Goal: Information Seeking & Learning: Get advice/opinions

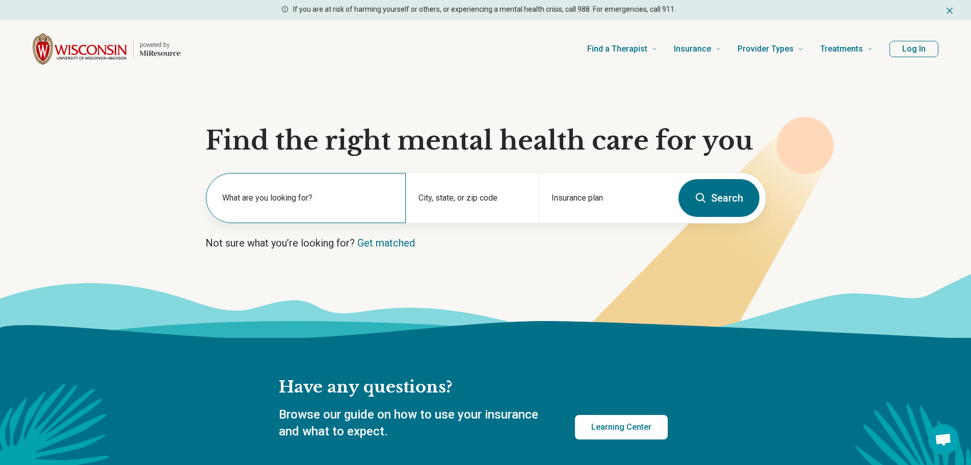
click at [274, 196] on label "What are you looking for?" at bounding box center [307, 198] width 171 height 12
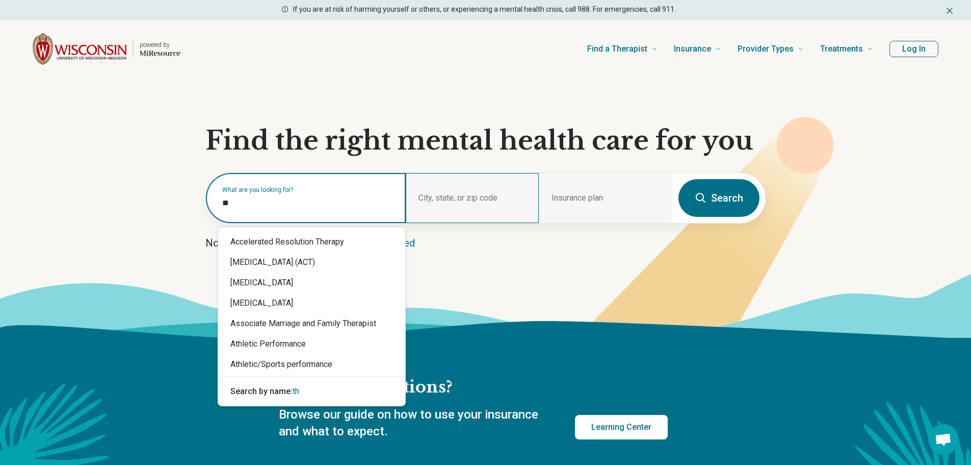
type input "*"
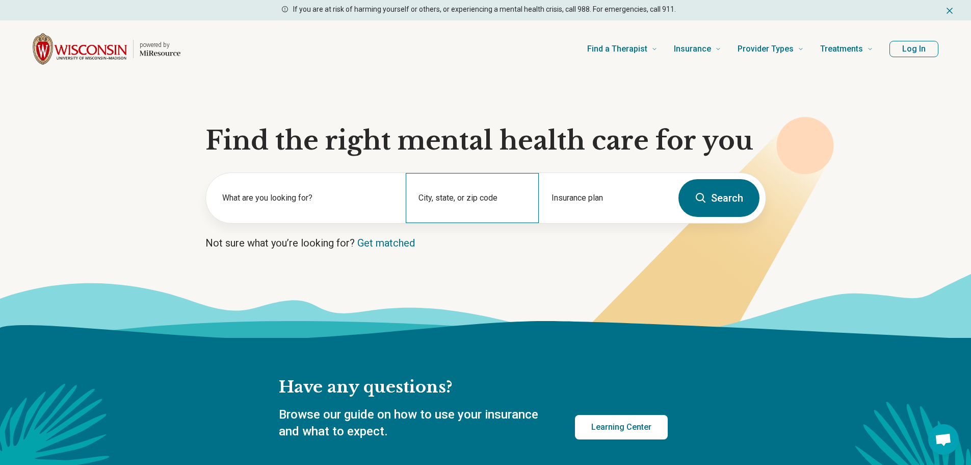
click at [472, 199] on div "City, state, or zip code" at bounding box center [472, 198] width 133 height 50
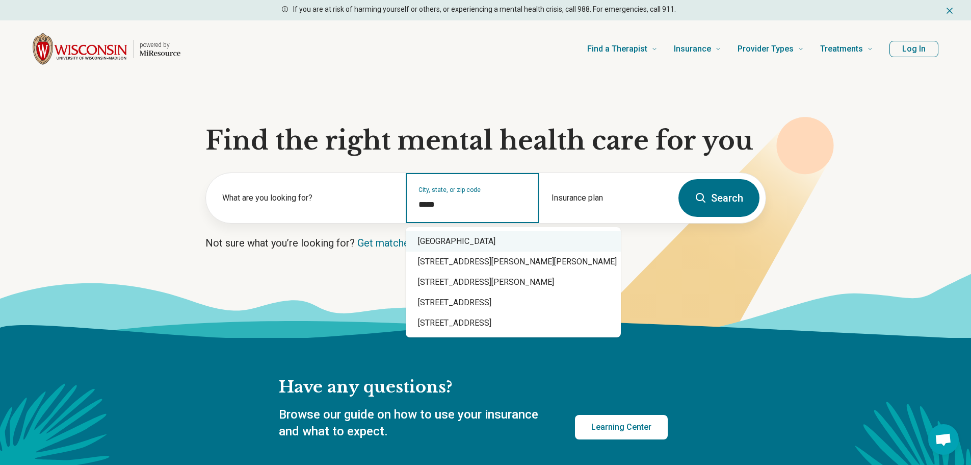
click at [455, 246] on div "Madison, WI 53719" at bounding box center [513, 241] width 215 height 20
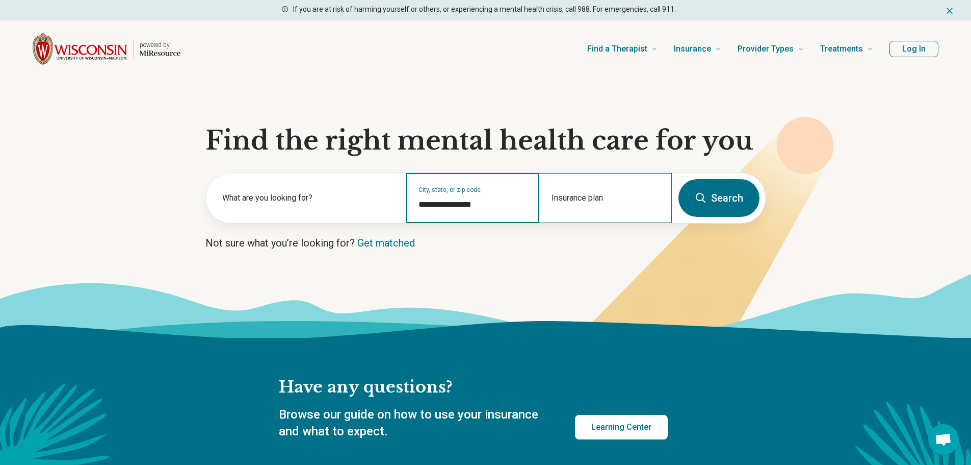
type input "**********"
click at [581, 191] on div "Insurance plan" at bounding box center [605, 198] width 133 height 50
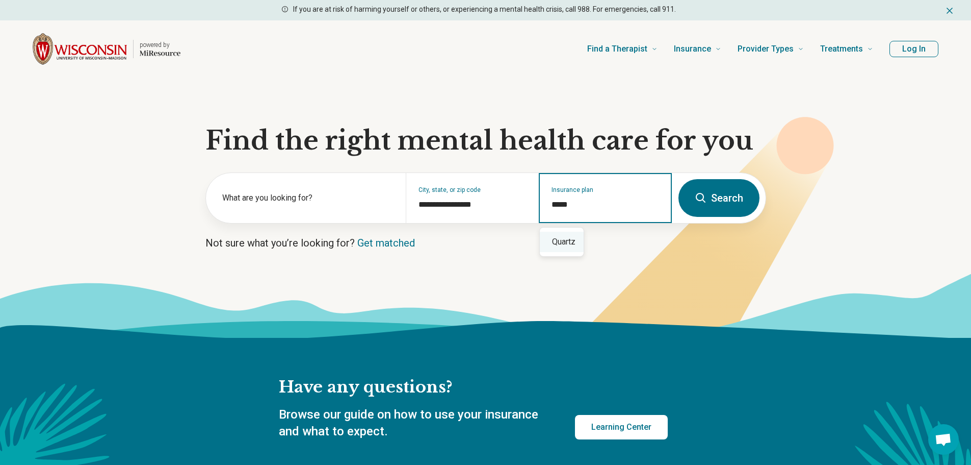
click at [556, 250] on div "Quartz" at bounding box center [562, 242] width 44 height 20
type input "******"
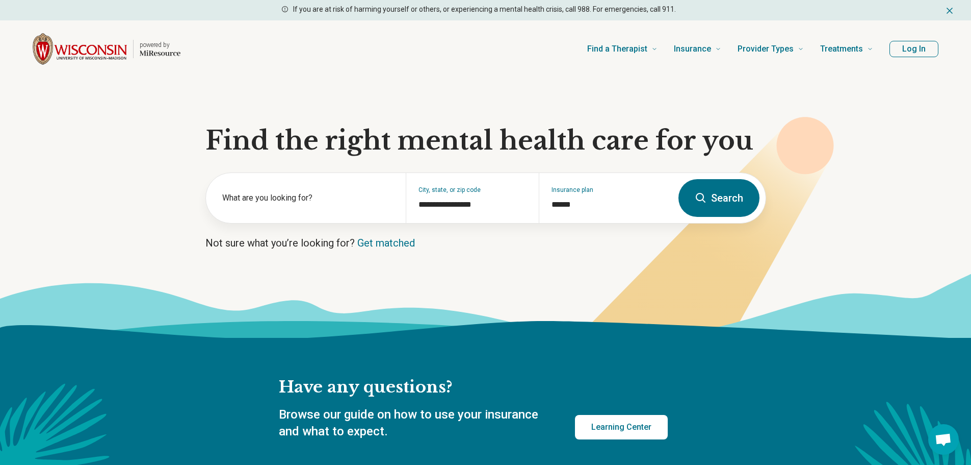
click at [722, 195] on button "Search" at bounding box center [719, 198] width 81 height 38
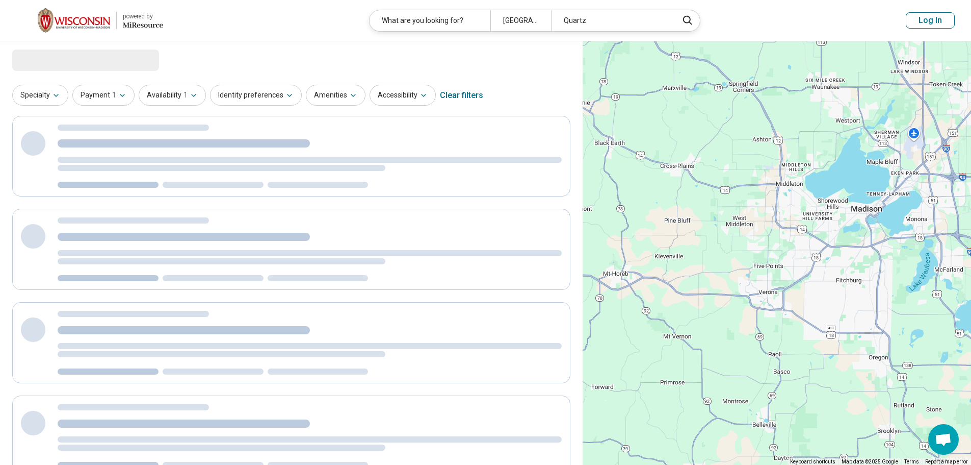
select select "***"
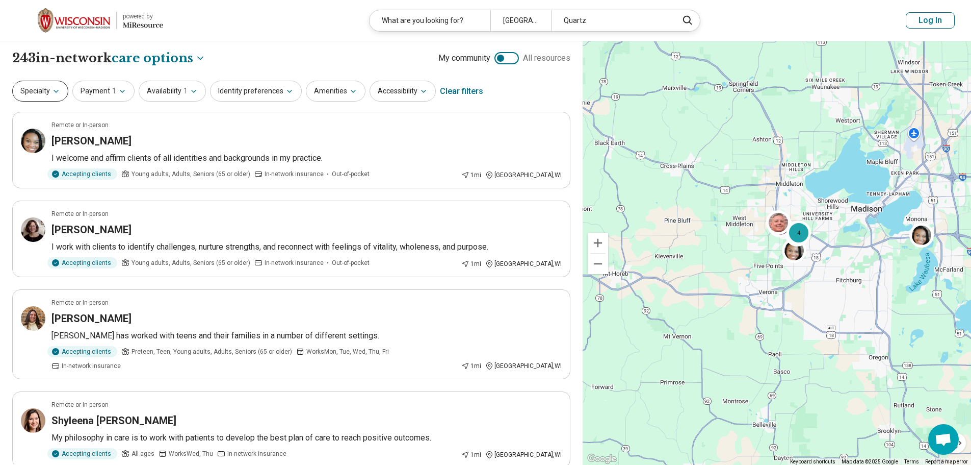
click at [49, 91] on button "Specialty" at bounding box center [40, 91] width 56 height 21
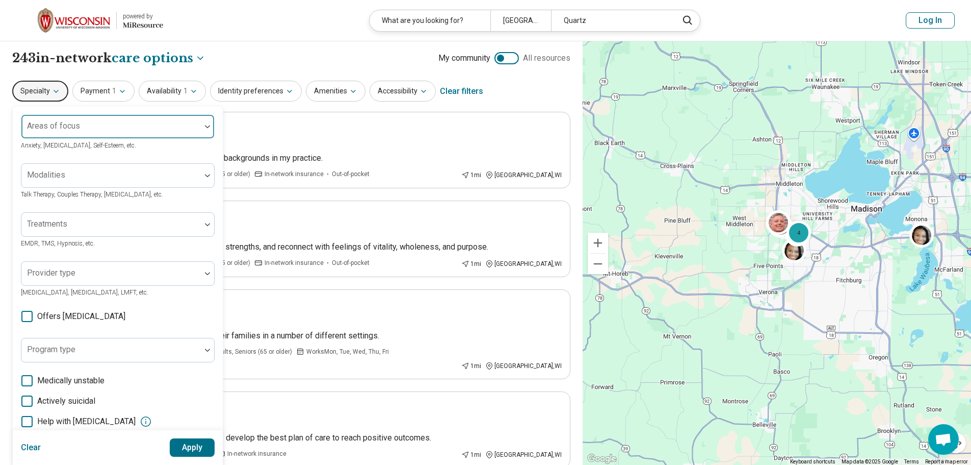
click at [103, 122] on div at bounding box center [110, 126] width 179 height 22
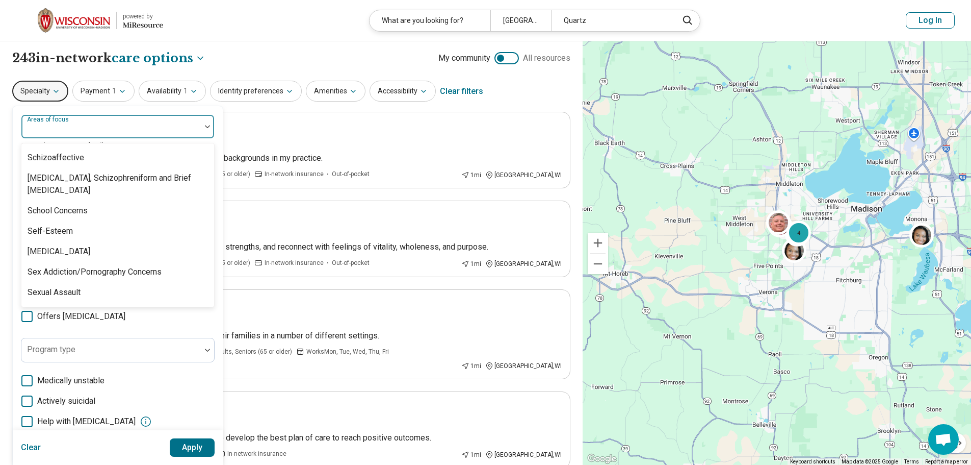
scroll to position [1887, 0]
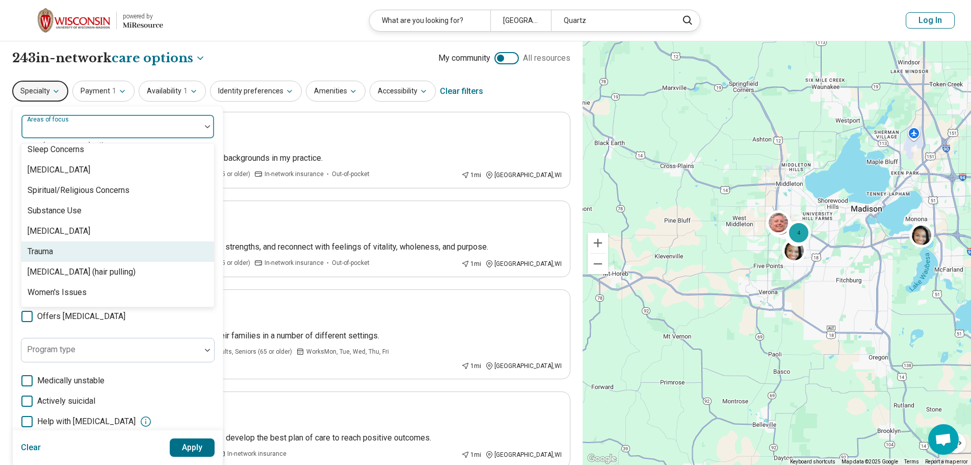
click at [57, 248] on div "Trauma" at bounding box center [117, 251] width 193 height 20
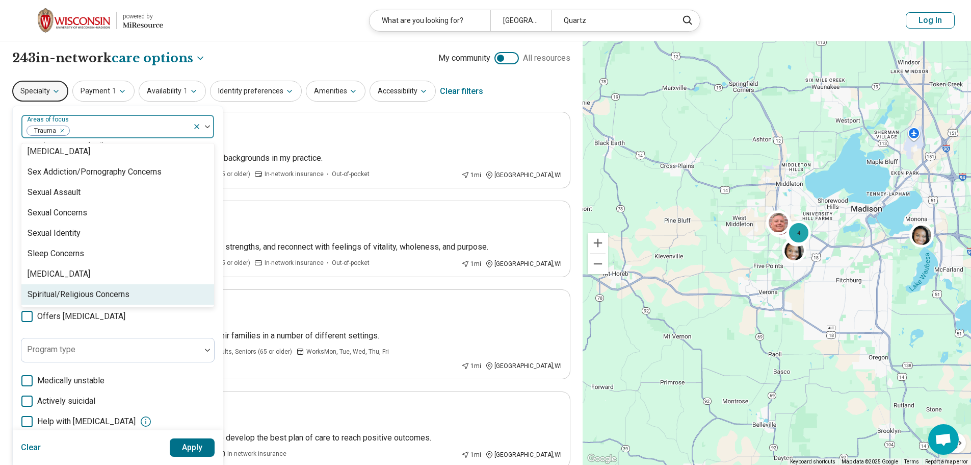
scroll to position [1732, 0]
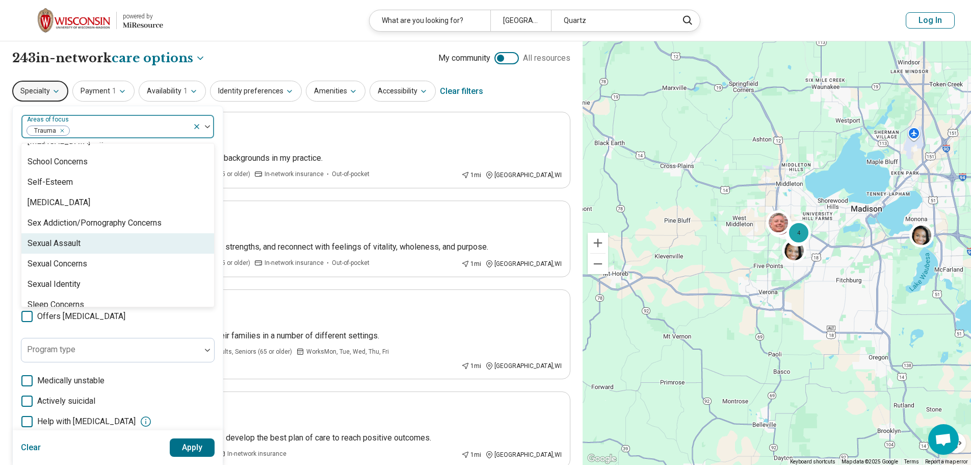
click at [91, 239] on div "Sexual Assault" at bounding box center [117, 243] width 193 height 20
click at [205, 125] on img at bounding box center [207, 126] width 5 height 3
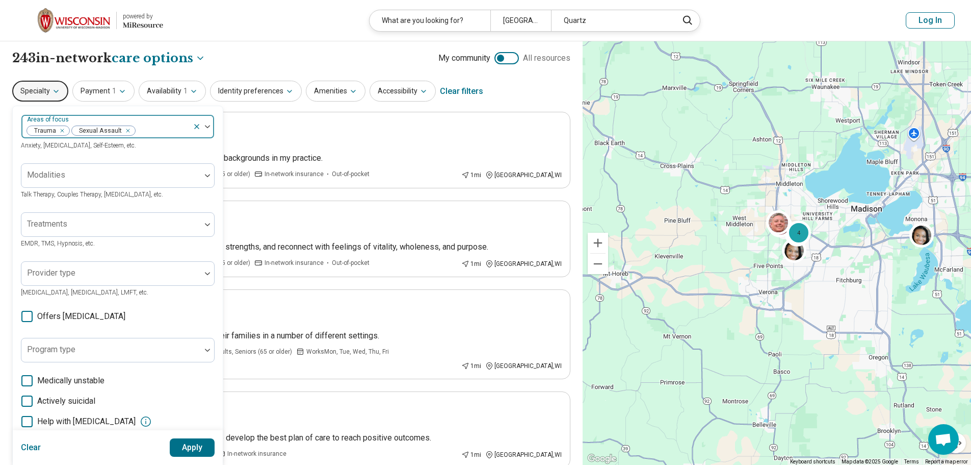
click at [210, 123] on div at bounding box center [203, 126] width 21 height 23
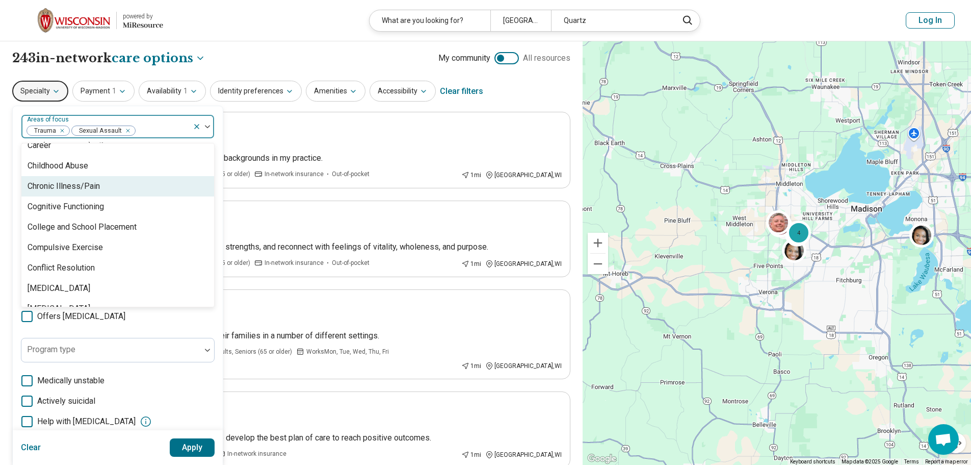
scroll to position [561, 0]
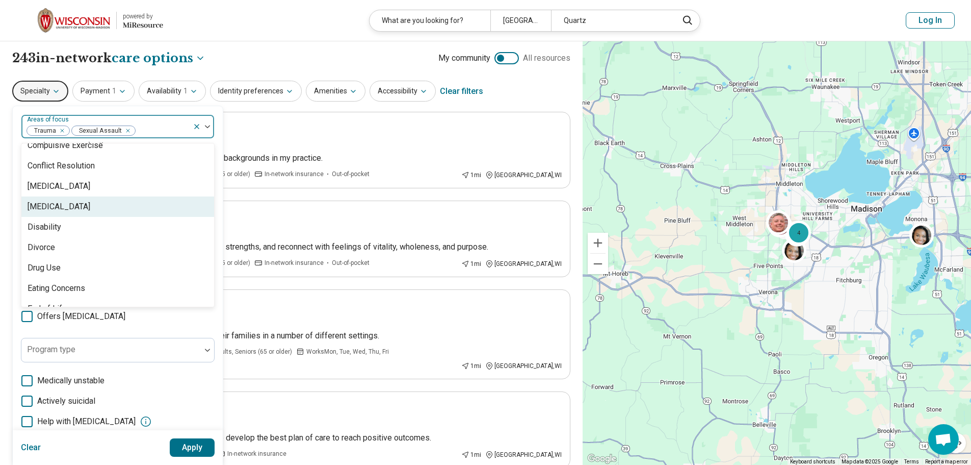
click at [96, 208] on div "[MEDICAL_DATA]" at bounding box center [117, 206] width 193 height 20
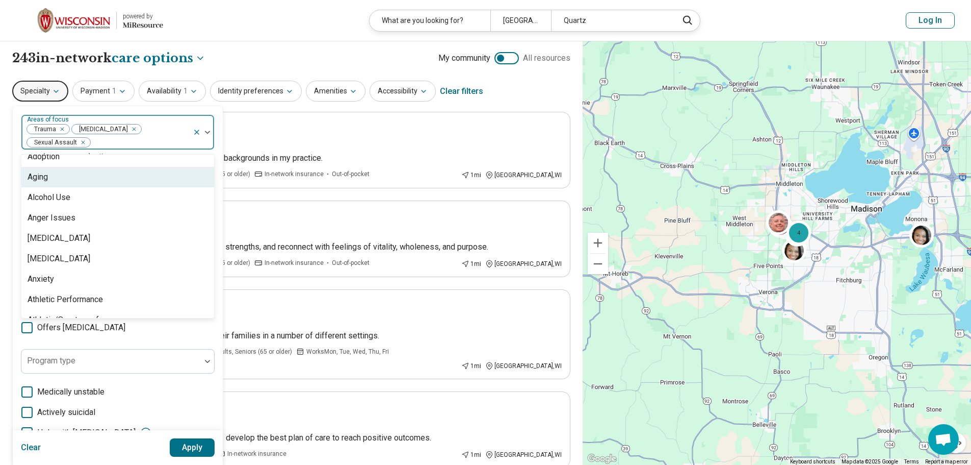
scroll to position [102, 0]
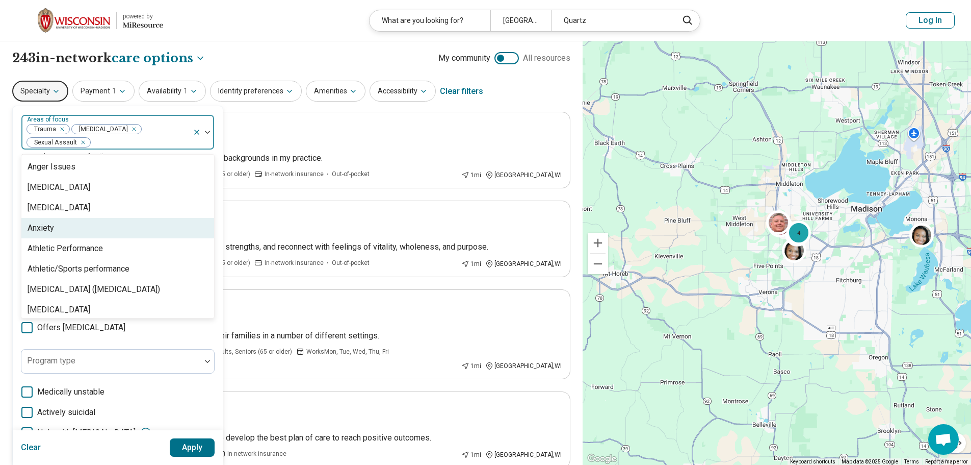
click at [83, 228] on div "Anxiety" at bounding box center [117, 228] width 193 height 20
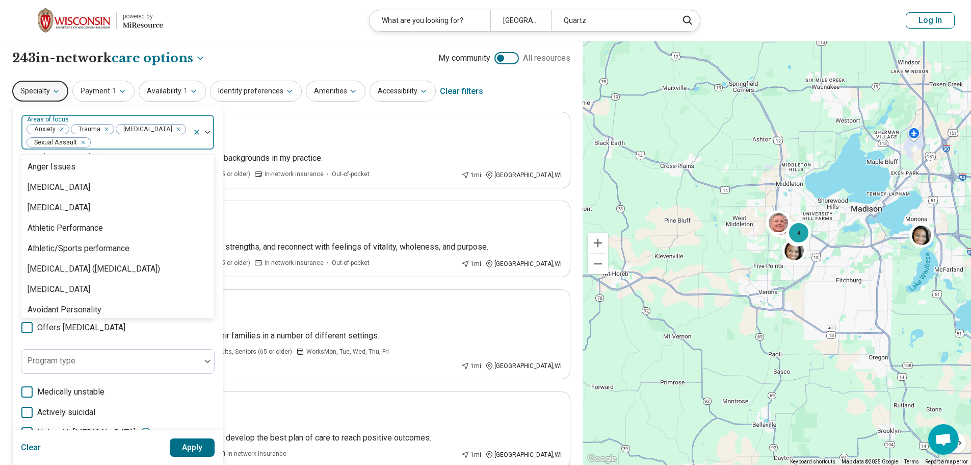
click at [210, 132] on img at bounding box center [207, 132] width 5 height 3
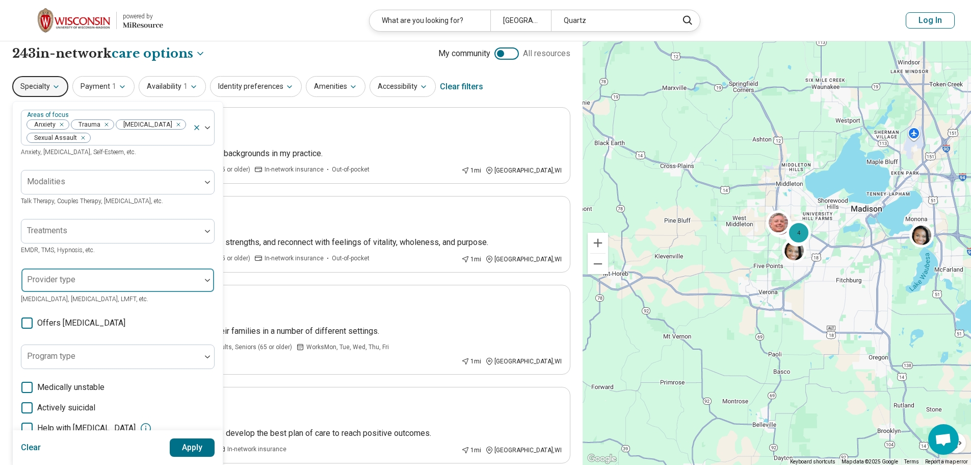
click at [194, 284] on div at bounding box center [110, 284] width 171 height 14
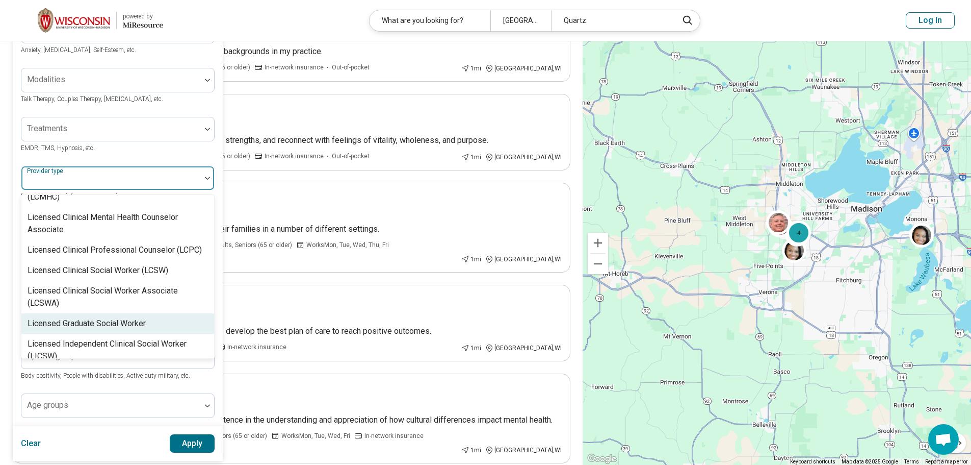
scroll to position [357, 0]
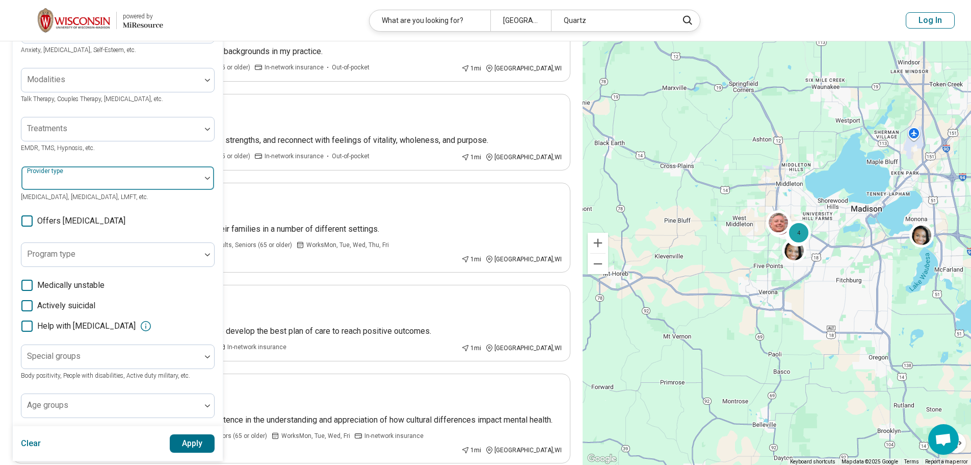
click at [210, 177] on img at bounding box center [207, 177] width 5 height 3
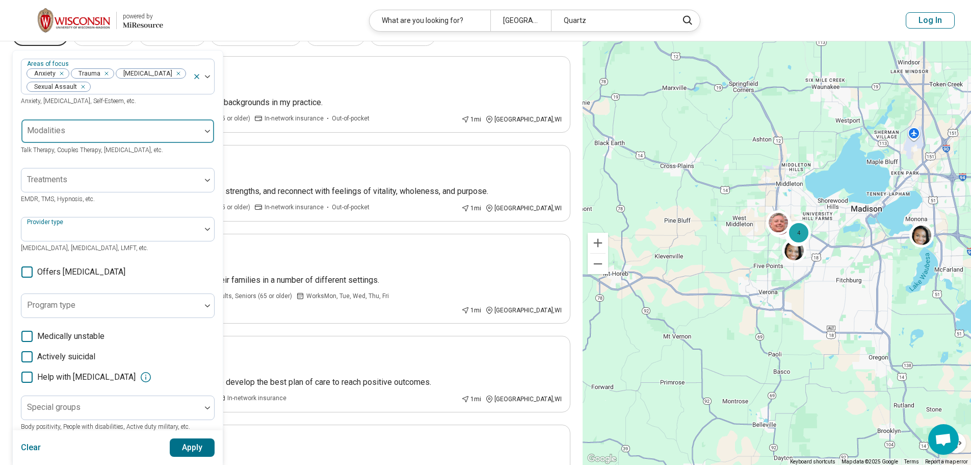
click at [209, 127] on div at bounding box center [207, 130] width 13 height 23
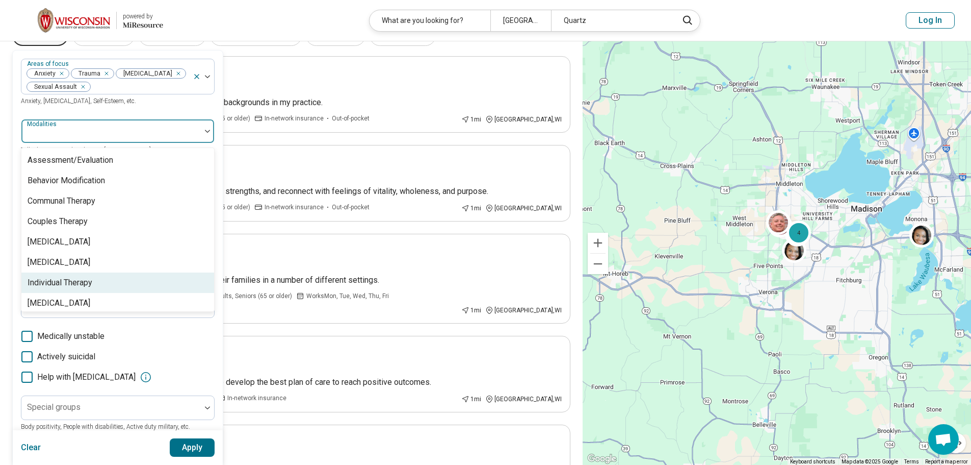
click at [80, 284] on div "Individual Therapy" at bounding box center [60, 282] width 65 height 12
click at [188, 446] on button "Apply" at bounding box center [192, 447] width 45 height 18
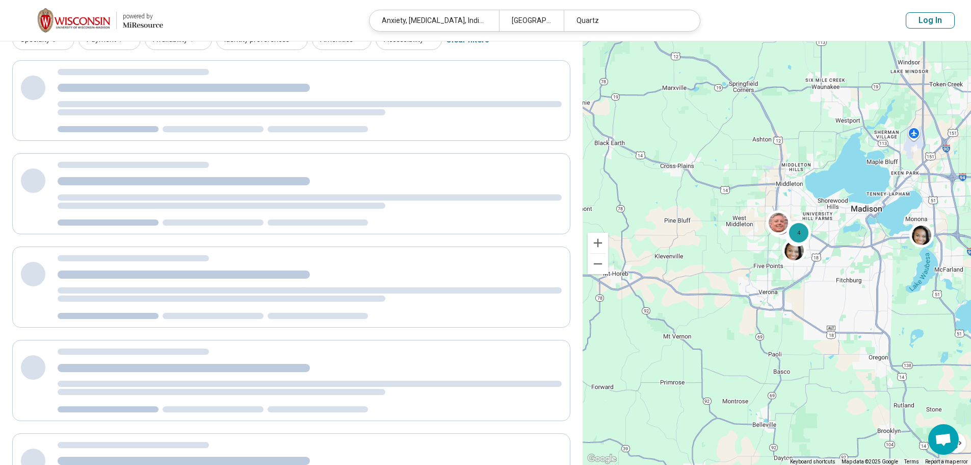
scroll to position [0, 0]
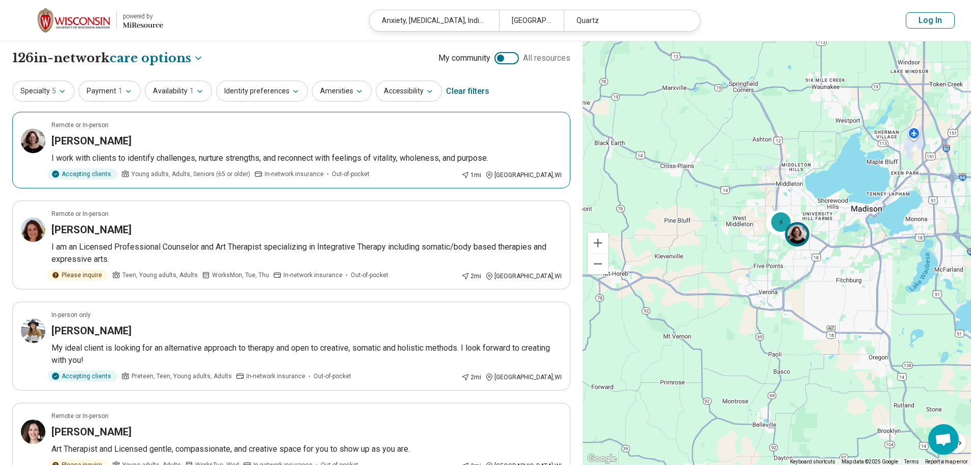
click at [265, 173] on span "In-network insurance" at bounding box center [294, 173] width 59 height 9
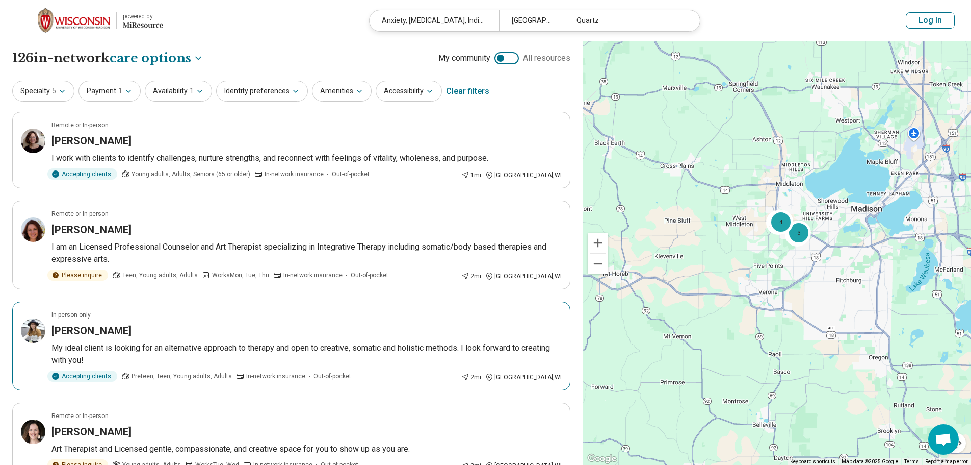
click at [67, 340] on article "In-person only Lauren Kelly My ideal client is looking for an alternative appro…" at bounding box center [291, 345] width 558 height 89
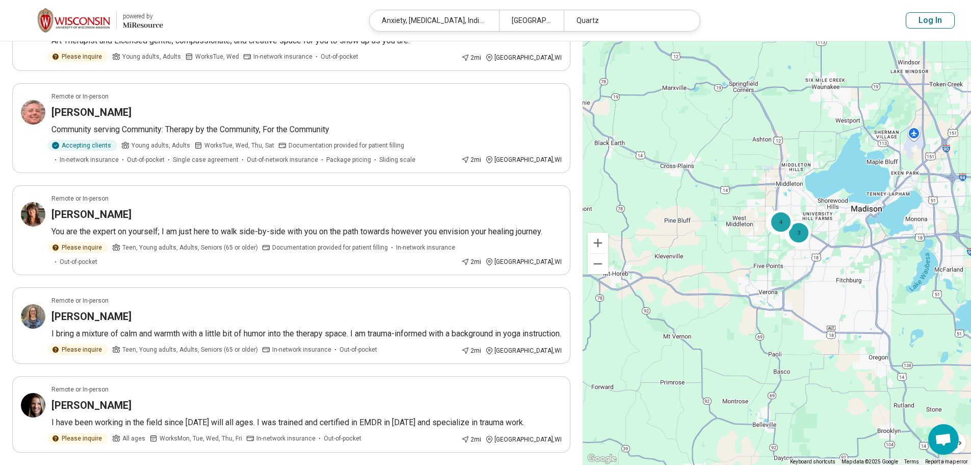
scroll to position [306, 0]
